Goal: Information Seeking & Learning: Learn about a topic

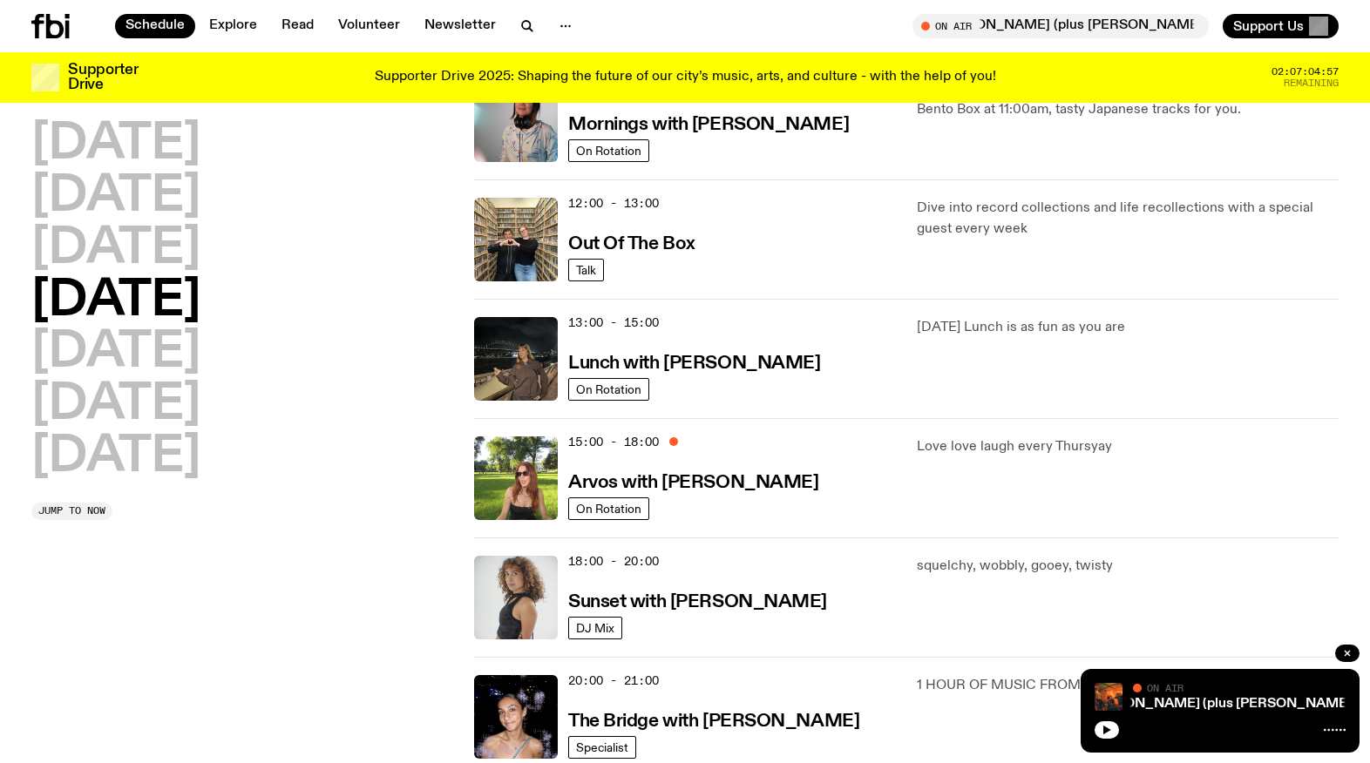
scroll to position [479, 0]
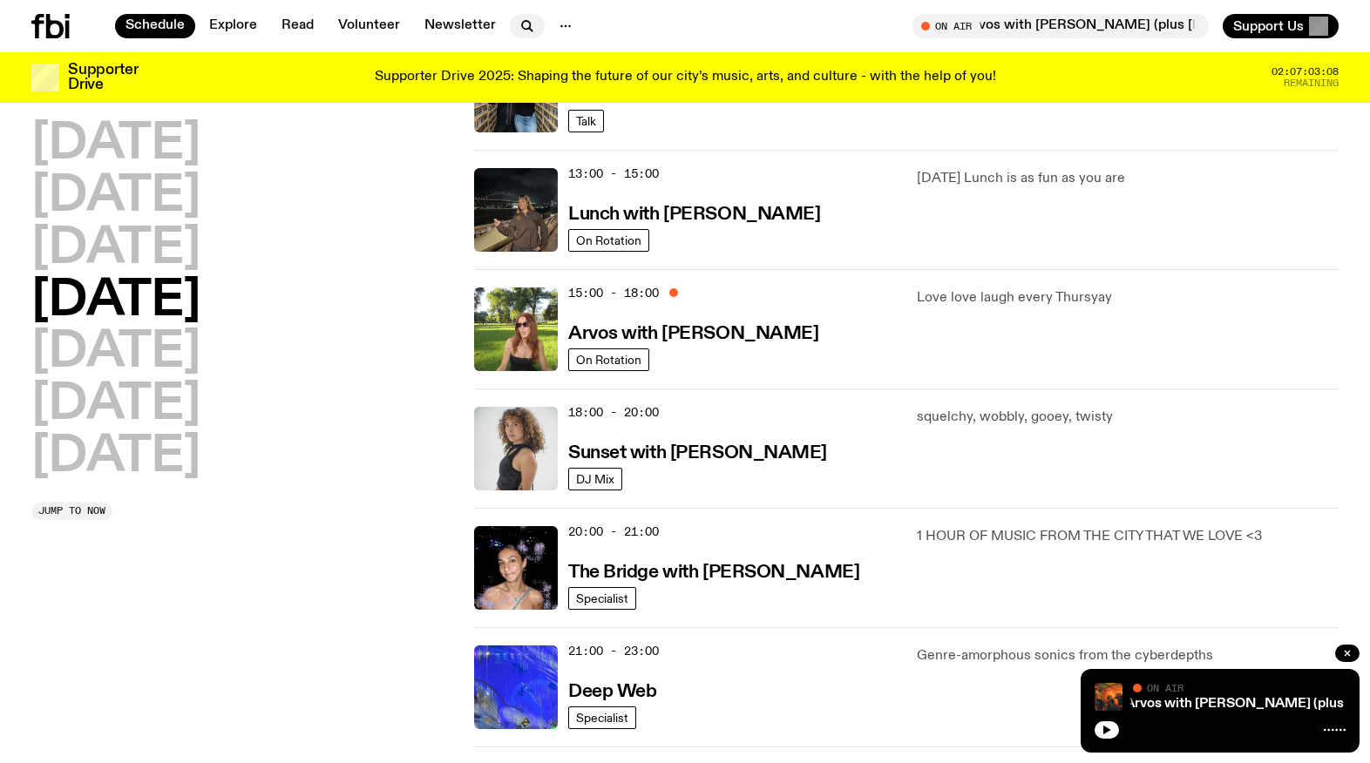
click at [523, 24] on icon "button" at bounding box center [527, 26] width 21 height 21
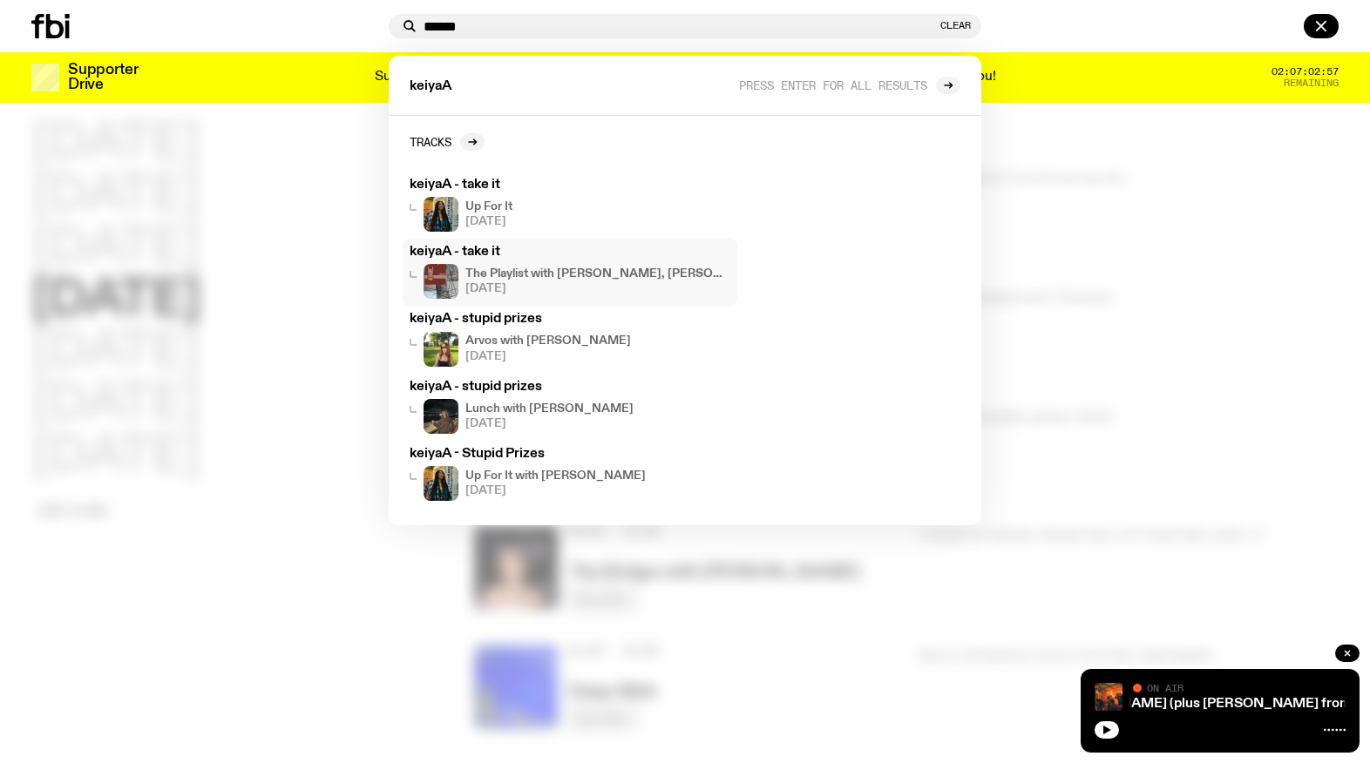
scroll to position [481, 0]
type input "******"
click at [454, 137] on link "Tracks" at bounding box center [447, 141] width 75 height 17
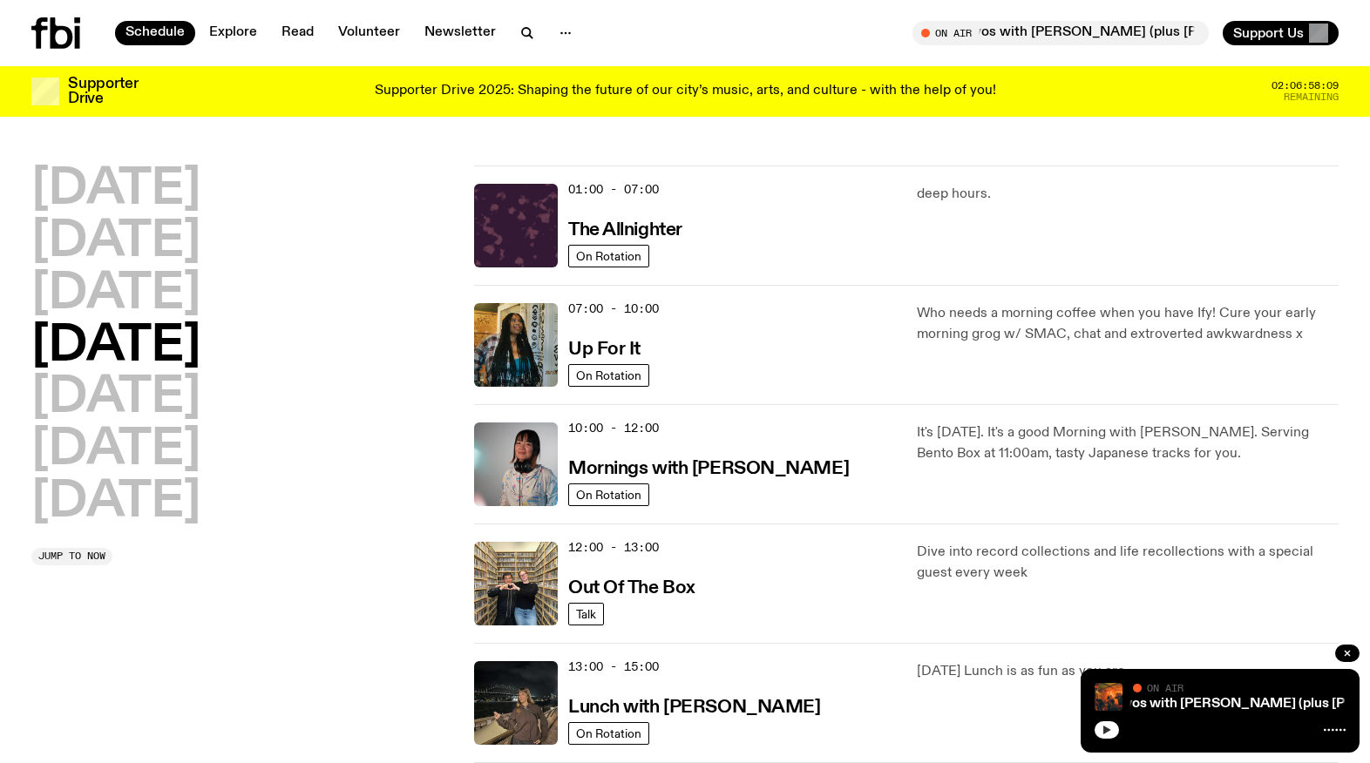
click at [1111, 734] on icon "button" at bounding box center [1106, 730] width 10 height 10
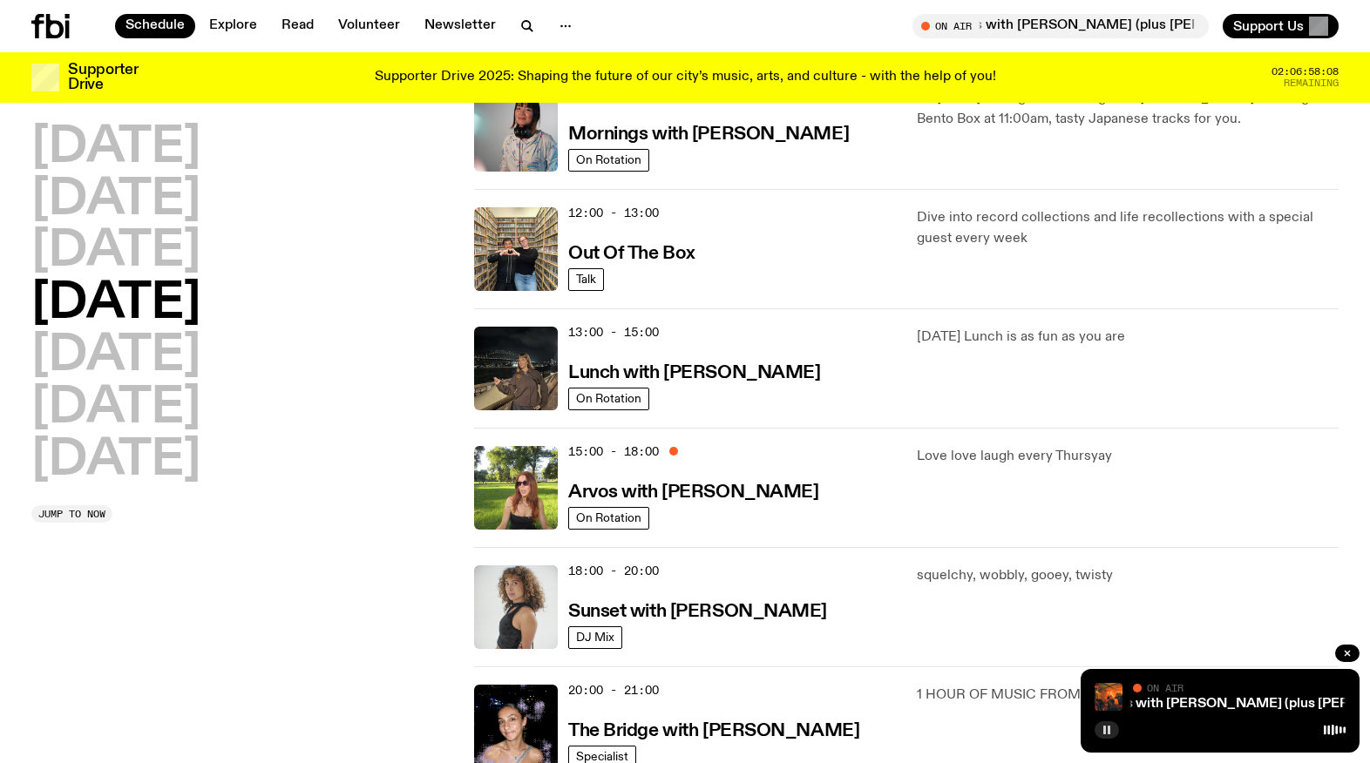
scroll to position [780, 0]
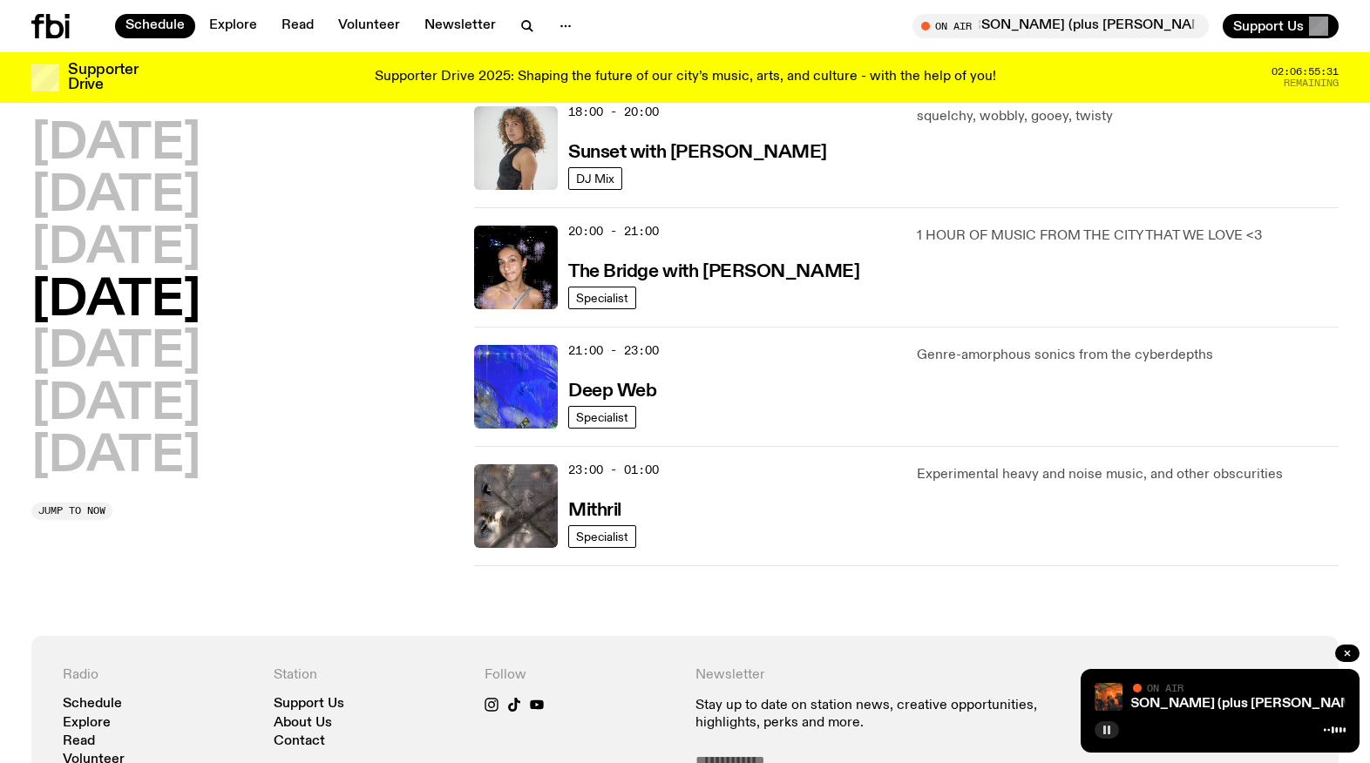
click at [1106, 728] on icon "button" at bounding box center [1106, 730] width 10 height 10
